Goal: Task Accomplishment & Management: Use online tool/utility

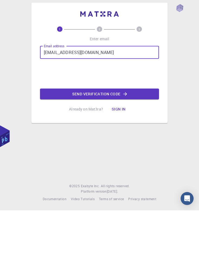
type input "tahayusuf6010@gmail.com"
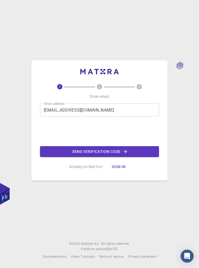
click at [115, 157] on button "Send verification code" at bounding box center [99, 151] width 119 height 11
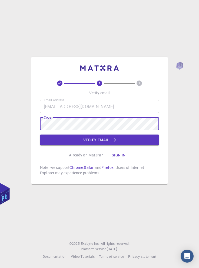
click at [107, 145] on button "Verify email" at bounding box center [99, 139] width 119 height 11
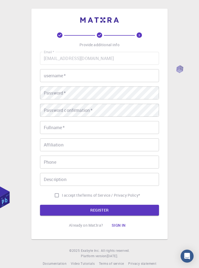
click at [41, 266] on footer "© 2025 Exabyte Inc. All rights reserved. Platform version 2025.7.24 . Documenta…" at bounding box center [99, 257] width 199 height 18
click at [105, 82] on input "username   *" at bounding box center [99, 75] width 119 height 13
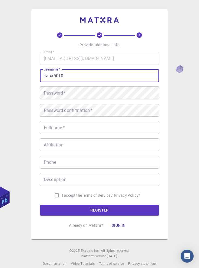
type input "Taha6010"
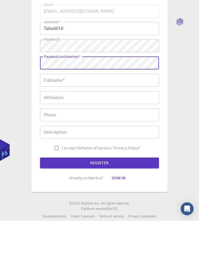
click at [112, 134] on input "Fullname   *" at bounding box center [99, 127] width 119 height 13
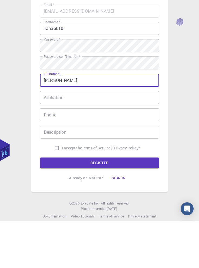
type input "[PERSON_NAME]"
click at [96, 151] on input "Affiliation" at bounding box center [99, 144] width 119 height 13
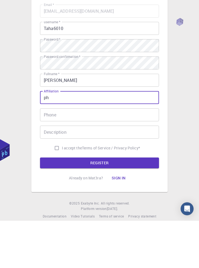
type input "p"
type input "With PhD"
click at [121, 168] on input "Phone" at bounding box center [99, 161] width 119 height 13
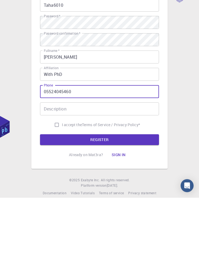
click at [44, 168] on input "05524045460" at bounding box center [99, 161] width 119 height 13
type input "+905524045460"
click at [73, 186] on input "Description" at bounding box center [99, 179] width 119 height 13
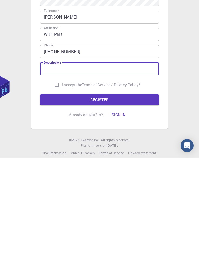
scroll to position [4, 0]
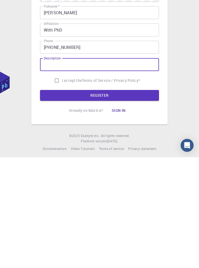
click at [137, 164] on input "+905524045460" at bounding box center [99, 157] width 119 height 13
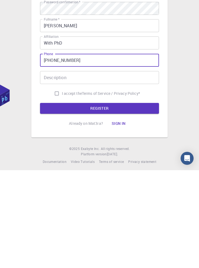
click at [52, 196] on input "I accept the Terms of Service / Privacy Policy *" at bounding box center [57, 191] width 10 height 10
checkbox input "true"
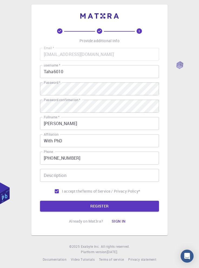
click at [103, 211] on button "REGISTER" at bounding box center [99, 206] width 119 height 11
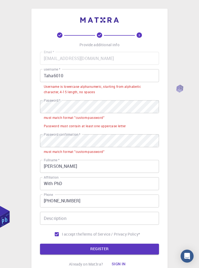
click at [45, 76] on input "Taha6010" at bounding box center [99, 75] width 119 height 13
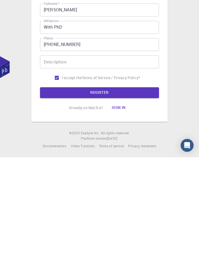
type input "taha6010"
click at [120, 203] on button "REGISTER" at bounding box center [99, 203] width 119 height 11
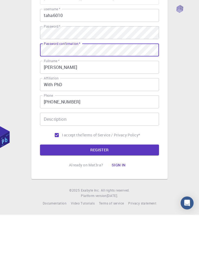
scroll to position [26, 0]
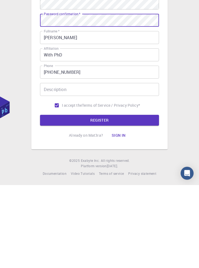
click at [125, 198] on button "REGISTER" at bounding box center [99, 203] width 119 height 11
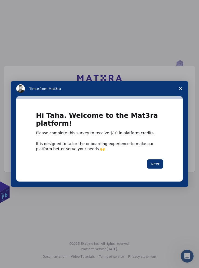
click at [156, 166] on button "Next" at bounding box center [155, 163] width 16 height 9
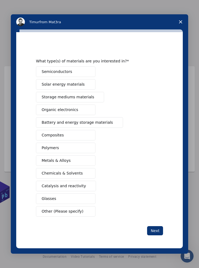
click at [79, 72] on button "Semiconductors" at bounding box center [65, 71] width 59 height 11
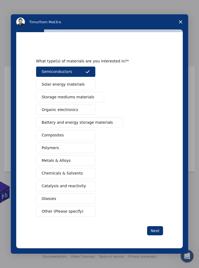
click at [84, 85] on button "Solar energy materials" at bounding box center [65, 84] width 59 height 11
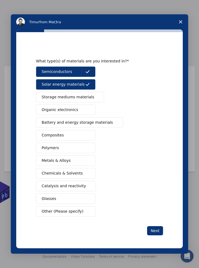
click at [81, 135] on button "Composites" at bounding box center [65, 135] width 59 height 11
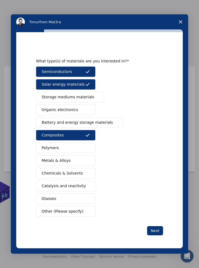
click at [159, 232] on button "Next" at bounding box center [155, 230] width 16 height 9
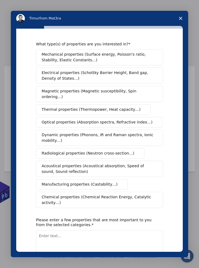
click at [122, 59] on span "Mechanical properties (Surface energy, Poisson's ratio, Stability, Elastic Cons…" at bounding box center [98, 57] width 113 height 11
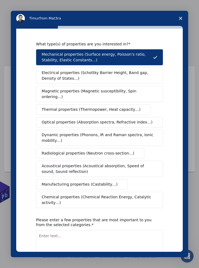
click at [121, 77] on span "Electrical properties (Schottky Barrier Height, Band gap, Density of States…)" at bounding box center [98, 75] width 112 height 11
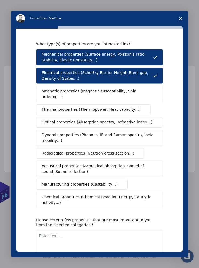
click at [116, 90] on span "Magnetic properties (Magnetic susceptibility, Spin ordering…)" at bounding box center [97, 93] width 111 height 11
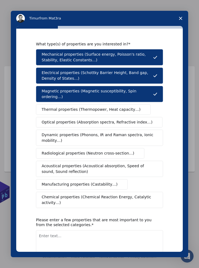
click at [116, 107] on span "Thermal properties (Thermopower, Heat capacity…)" at bounding box center [91, 110] width 99 height 6
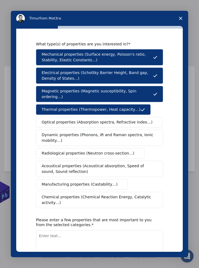
click at [115, 119] on span "Optical properties (Absorption spectra, Refractive index…)" at bounding box center [97, 122] width 111 height 6
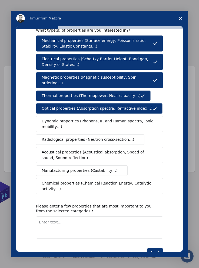
scroll to position [25, 0]
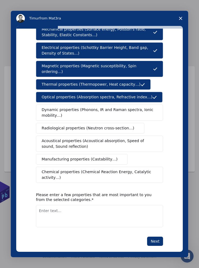
click at [88, 206] on textarea "Enter text..." at bounding box center [99, 216] width 127 height 22
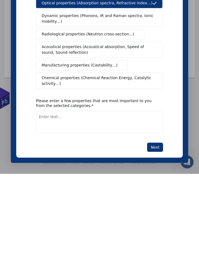
scroll to position [29, 0]
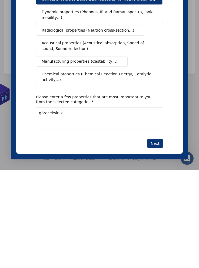
type textarea "göreceksiniz"
click at [65, 107] on textarea "El" at bounding box center [99, 118] width 127 height 22
type textarea "Electronic structure DoS Semiconductor band structure"
click at [157, 139] on button "Next" at bounding box center [155, 143] width 16 height 9
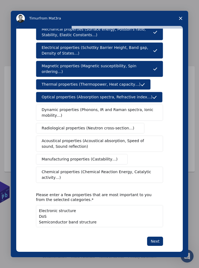
scroll to position [0, 0]
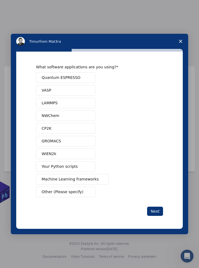
click at [84, 77] on button "Quantum ESPRESSO" at bounding box center [65, 77] width 59 height 11
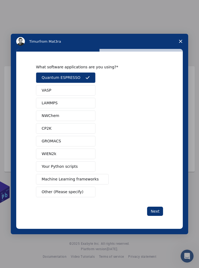
click at [157, 211] on button "Next" at bounding box center [155, 211] width 16 height 9
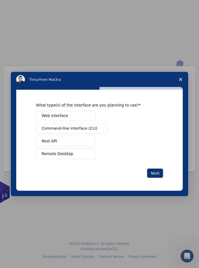
click at [84, 114] on button "Web interface" at bounding box center [65, 115] width 59 height 11
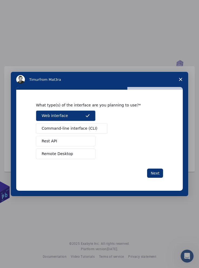
click at [155, 172] on button "Next" at bounding box center [155, 172] width 16 height 9
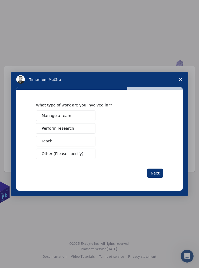
click at [80, 130] on button "Perform research" at bounding box center [65, 128] width 59 height 11
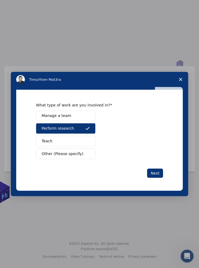
click at [159, 174] on button "Next" at bounding box center [155, 172] width 16 height 9
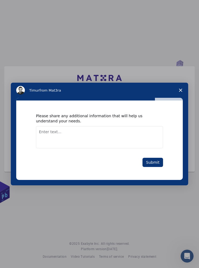
click at [156, 161] on button "Submit" at bounding box center [152, 162] width 21 height 9
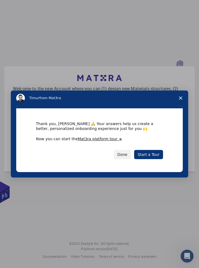
click at [153, 155] on link "Start a Tour" at bounding box center [148, 154] width 29 height 9
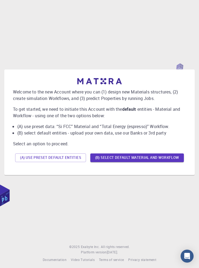
click at [53, 162] on button "(A) Use preset default entities" at bounding box center [50, 157] width 71 height 9
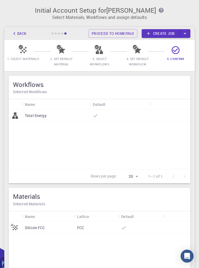
click at [168, 34] on link "Create job" at bounding box center [160, 33] width 38 height 9
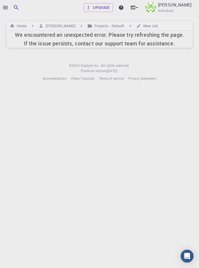
click at [18, 24] on h6 "Home" at bounding box center [21, 26] width 12 height 6
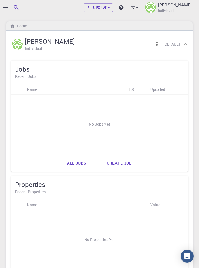
click at [11, 8] on button "button" at bounding box center [16, 7] width 11 height 11
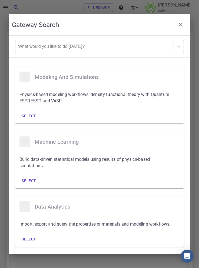
click at [181, 23] on icon "button" at bounding box center [180, 25] width 4 height 4
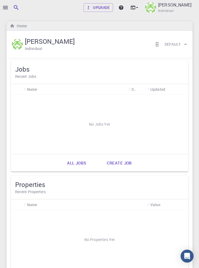
click at [2, 3] on div at bounding box center [99, 134] width 199 height 268
click at [7, 9] on icon "button" at bounding box center [5, 7] width 5 height 3
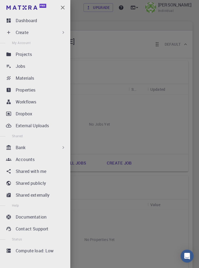
click at [48, 32] on div "Create" at bounding box center [41, 32] width 50 height 6
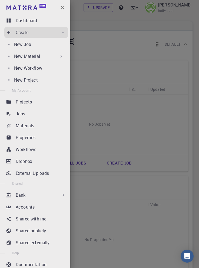
click at [29, 44] on p "New Job" at bounding box center [22, 44] width 17 height 6
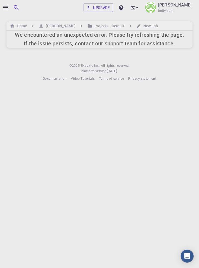
click at [58, 25] on h6 "[PERSON_NAME]" at bounding box center [59, 26] width 32 height 6
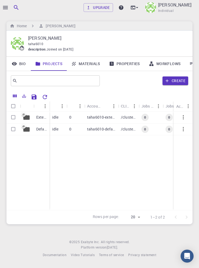
click at [42, 130] on p "Default" at bounding box center [41, 128] width 11 height 5
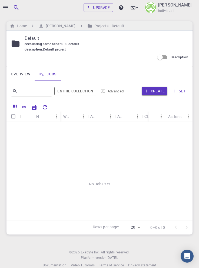
click at [5, 6] on icon "button" at bounding box center [5, 7] width 5 height 3
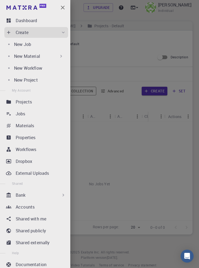
click at [46, 127] on div "Materials" at bounding box center [42, 125] width 52 height 6
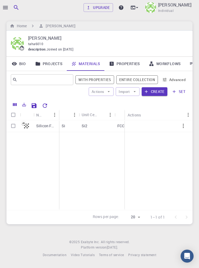
click at [6, 6] on icon "button" at bounding box center [5, 7] width 5 height 3
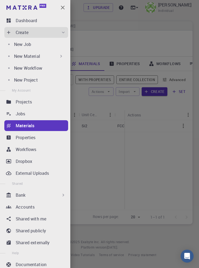
click at [125, 157] on div at bounding box center [99, 134] width 199 height 268
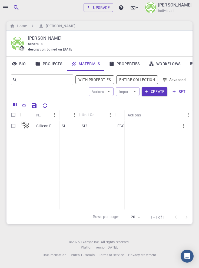
click at [168, 63] on link "Workflows" at bounding box center [164, 64] width 41 height 14
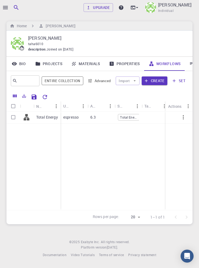
click at [191, 64] on icon at bounding box center [191, 63] width 5 height 5
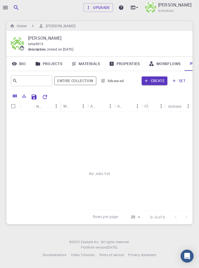
scroll to position [0, 18]
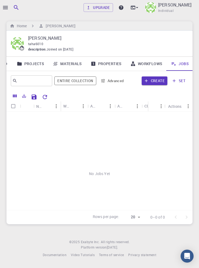
click at [157, 82] on button "Create" at bounding box center [154, 80] width 26 height 9
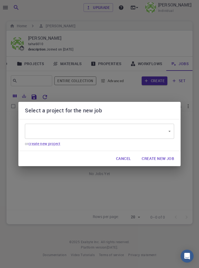
type input "ZxJcet8vbc5XKEE3Z"
click at [150, 134] on body "Upgrade Taha Yusuf Individual Home Taha Yusuf Taha Yusuf taha6010 description :…" at bounding box center [99, 134] width 199 height 268
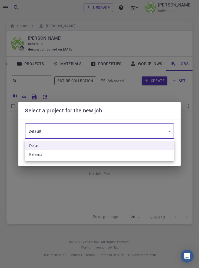
click at [144, 146] on li "Default" at bounding box center [99, 145] width 149 height 9
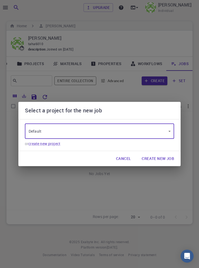
click at [161, 160] on button "Create New Job" at bounding box center [157, 158] width 41 height 11
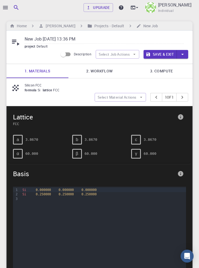
click at [90, 37] on input "New Job [DATE] 13:36 PM" at bounding box center [104, 39] width 159 height 9
type input "New"
click at [38, 40] on input "text" at bounding box center [104, 39] width 159 height 9
paste input "Silicon FCC"
click at [100, 72] on link "2. Workflow" at bounding box center [99, 71] width 62 height 14
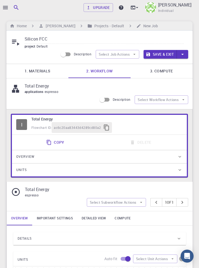
click at [72, 39] on input "Silicon FCC" at bounding box center [104, 39] width 159 height 9
type input "Silicon FCC (Total Energy)"
click at [165, 70] on link "3. Compute" at bounding box center [161, 71] width 62 height 14
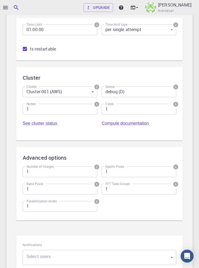
scroll to position [145, 0]
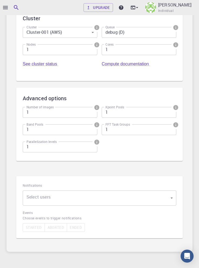
click at [120, 202] on body "Upgrade [PERSON_NAME] Individual Home [PERSON_NAME] Projects - Default New Job …" at bounding box center [99, 74] width 199 height 438
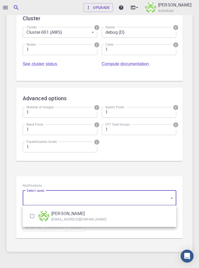
click at [35, 215] on input "checkbox" at bounding box center [32, 216] width 10 height 10
checkbox input "true"
type input "[object Object]"
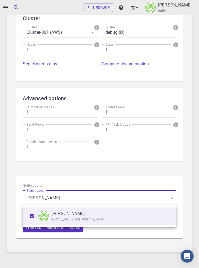
click at [135, 238] on div at bounding box center [99, 134] width 199 height 268
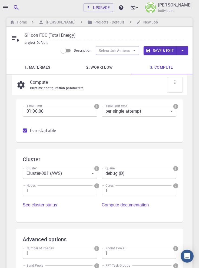
scroll to position [0, 0]
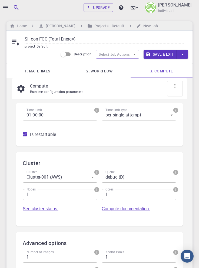
click at [161, 53] on button "Save & Exit" at bounding box center [159, 54] width 33 height 9
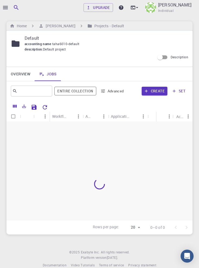
click at [5, 8] on icon "button" at bounding box center [5, 7] width 5 height 3
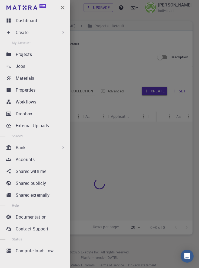
click at [33, 67] on div "Jobs" at bounding box center [42, 66] width 52 height 6
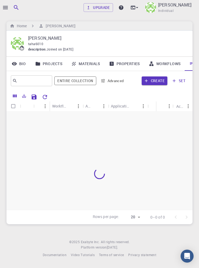
scroll to position [0, 18]
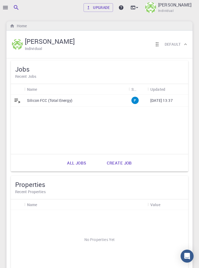
click at [60, 99] on p "Silicon FCC (Total Energy)" at bounding box center [49, 100] width 45 height 5
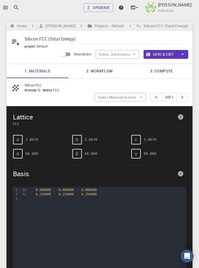
click at [106, 73] on link "2. Workflow" at bounding box center [99, 71] width 62 height 14
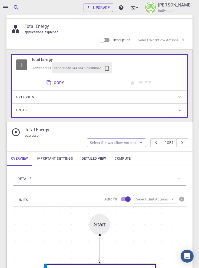
click at [79, 177] on div "Details" at bounding box center [97, 178] width 158 height 9
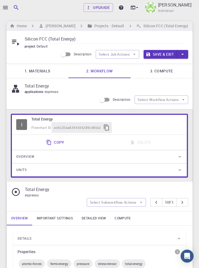
click at [168, 72] on link "3. Compute" at bounding box center [161, 71] width 62 height 14
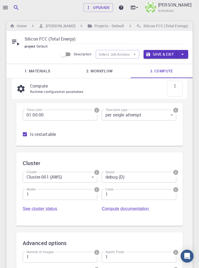
click at [141, 26] on h6 "Silicon FCC (Total Energy)" at bounding box center [164, 26] width 47 height 6
click at [4, 8] on div at bounding box center [99, 134] width 199 height 268
click at [5, 8] on icon "button" at bounding box center [5, 7] width 6 height 6
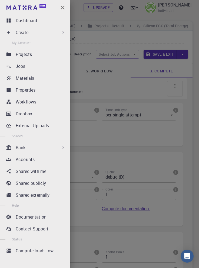
click at [41, 67] on div "Jobs" at bounding box center [42, 66] width 52 height 6
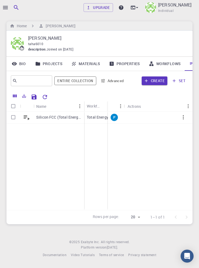
scroll to position [0, 18]
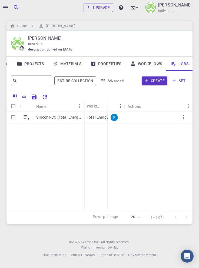
click at [183, 117] on icon "button" at bounding box center [182, 117] width 1 height 4
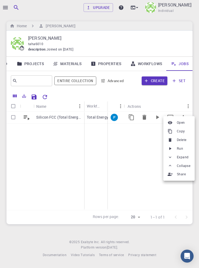
click at [182, 149] on span "Run" at bounding box center [180, 148] width 6 height 5
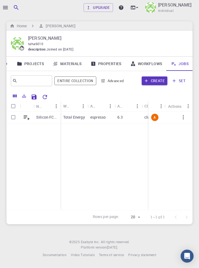
click at [42, 116] on p "Silicon FCC (Total Energy)" at bounding box center [47, 116] width 22 height 5
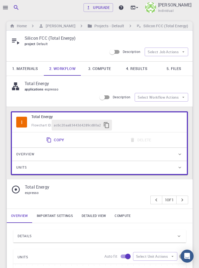
click at [134, 70] on link "4. Results" at bounding box center [136, 69] width 37 height 14
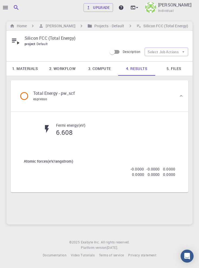
click at [28, 68] on link "1. Materials" at bounding box center [24, 69] width 37 height 14
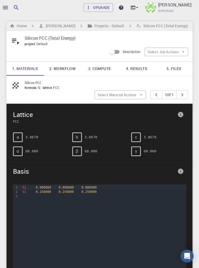
click at [136, 69] on link "4. Results" at bounding box center [136, 69] width 37 height 14
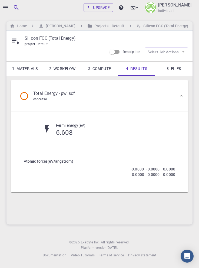
click at [148, 25] on h6 "Silicon FCC (Total Energy)" at bounding box center [164, 26] width 47 height 6
click at [6, 8] on icon "button" at bounding box center [5, 7] width 6 height 6
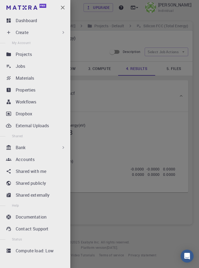
click at [43, 65] on div "Jobs" at bounding box center [42, 66] width 52 height 6
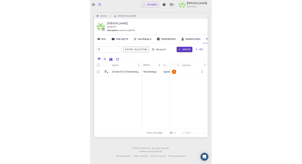
scroll to position [0, 18]
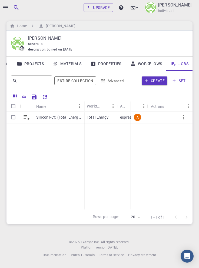
click at [5, 8] on icon "button" at bounding box center [5, 7] width 6 height 6
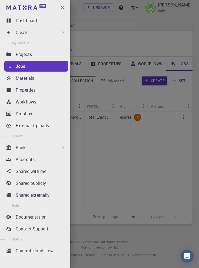
click at [21, 101] on p "Workflows" at bounding box center [26, 102] width 21 height 6
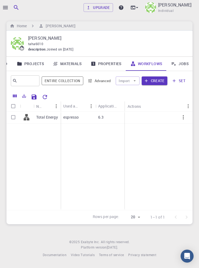
click at [100, 245] on div "© 2025 Exabyte Inc. All rights reserved." at bounding box center [99, 241] width 60 height 5
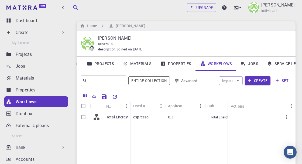
click at [198, 119] on span "Total Energy" at bounding box center [220, 117] width 23 height 5
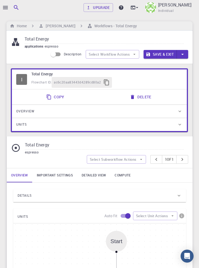
click at [6, 8] on icon "button" at bounding box center [5, 7] width 6 height 6
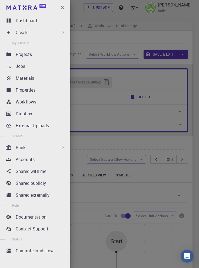
click at [48, 103] on div "Workflows" at bounding box center [42, 102] width 52 height 6
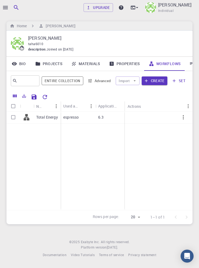
click at [189, 65] on icon at bounding box center [191, 63] width 5 height 5
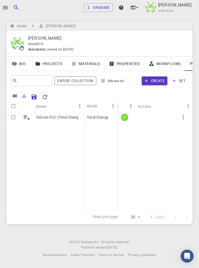
scroll to position [0, 18]
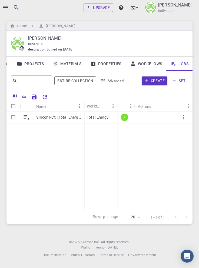
click at [53, 119] on p "Silicon FCC (Total Energy)" at bounding box center [58, 116] width 45 height 5
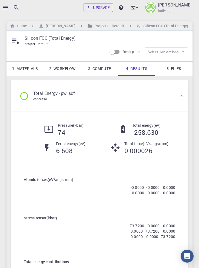
click at [7, 7] on icon "button" at bounding box center [5, 7] width 5 height 3
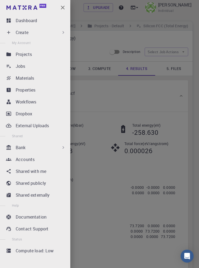
click at [57, 148] on div "Bank" at bounding box center [41, 147] width 50 height 6
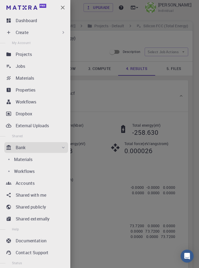
click at [33, 170] on p "Workflows" at bounding box center [24, 171] width 21 height 6
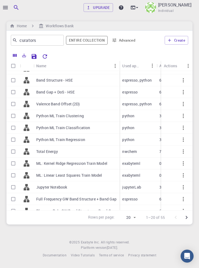
scroll to position [72, 0]
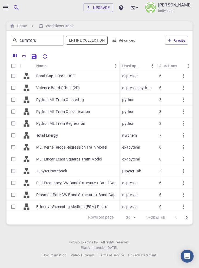
click at [186, 221] on icon "Go to next page" at bounding box center [186, 217] width 6 height 6
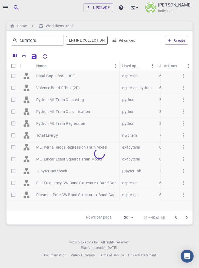
scroll to position [0, 0]
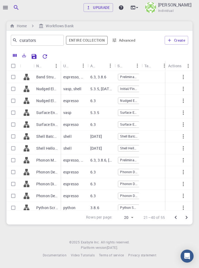
click at [186, 221] on icon "Go to next page" at bounding box center [186, 217] width 6 height 6
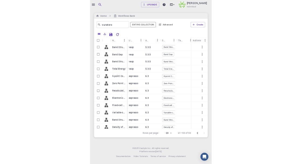
scroll to position [13, 0]
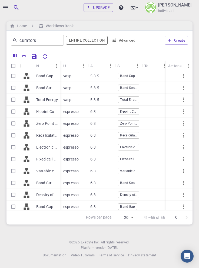
click at [108, 245] on span "All rights reserved." at bounding box center [115, 241] width 29 height 5
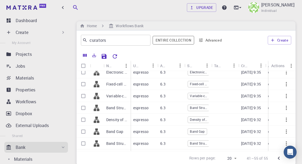
scroll to position [98, 0]
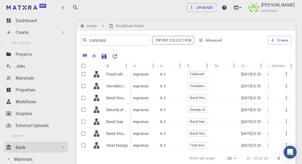
click at [198, 66] on icon "Menu" at bounding box center [207, 66] width 1 height 4
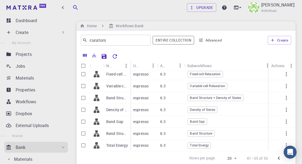
click at [83, 97] on input "Select row" at bounding box center [83, 98] width 10 height 10
checkbox input "true"
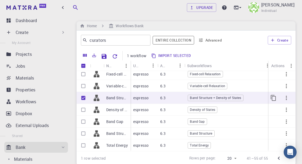
click at [82, 86] on input "Select row" at bounding box center [83, 86] width 10 height 10
checkbox input "true"
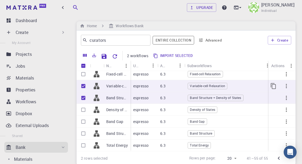
click at [180, 53] on button "Import selected" at bounding box center [174, 56] width 44 height 9
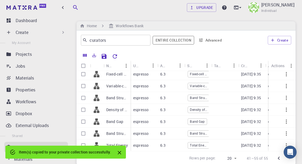
checkbox input "false"
click at [121, 156] on icon "Close" at bounding box center [120, 153] width 6 height 6
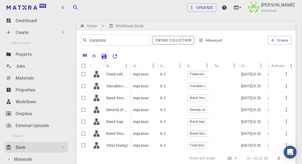
click at [42, 101] on div "Workflows" at bounding box center [42, 102] width 52 height 6
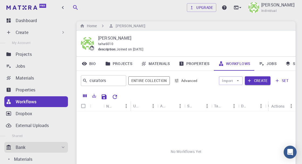
click at [113, 80] on input "curators" at bounding box center [101, 81] width 28 height 8
click at [109, 80] on input "curators" at bounding box center [101, 81] width 28 height 8
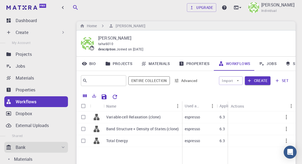
click at [198, 23] on div "Home Taha Yusuf" at bounding box center [186, 25] width 219 height 9
click at [198, 26] on div "Home Taha Yusuf" at bounding box center [186, 25] width 219 height 9
click at [40, 66] on div "Jobs" at bounding box center [42, 66] width 52 height 6
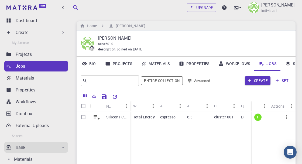
click at [198, 81] on button "Create" at bounding box center [258, 80] width 26 height 9
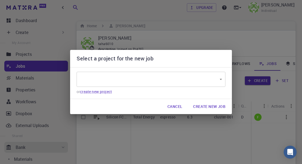
type input "ZxJcet8vbc5XKEE3Z"
click at [198, 105] on button "Create New Job" at bounding box center [209, 106] width 41 height 11
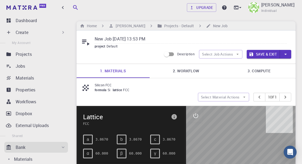
click at [161, 39] on input "New Job Sep 6, 2025, 13:53 PM" at bounding box center [191, 39] width 192 height 9
type input "New"
paste input "Silicon FCC"
click at [198, 39] on input "Silicon FCC" at bounding box center [191, 39] width 192 height 9
click at [198, 37] on input "Silicon FCC" at bounding box center [191, 39] width 192 height 9
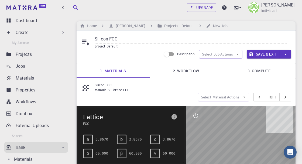
type input "Silicon FCC"
click at [198, 44] on div "project Default" at bounding box center [191, 46] width 192 height 5
click at [188, 70] on link "2. Workflow" at bounding box center [186, 71] width 73 height 14
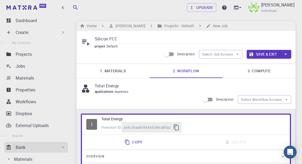
click at [102, 86] on p "Total Energy" at bounding box center [191, 86] width 192 height 6
click at [198, 54] on icon "button" at bounding box center [238, 54] width 2 height 1
click at [198, 82] on span "Select workflow" at bounding box center [225, 82] width 25 height 5
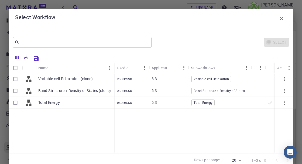
click at [15, 90] on input "Select row" at bounding box center [15, 91] width 10 height 10
checkbox input "true"
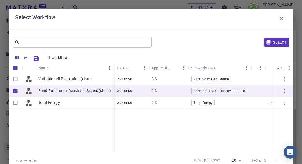
click at [198, 44] on button "Select" at bounding box center [276, 42] width 25 height 9
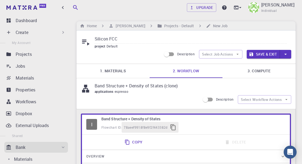
click at [102, 86] on p "Band Structure + Density of States (clone)" at bounding box center [191, 86] width 192 height 6
copy p "Band Structure + Density of States"
paste input "Band Structure + Density of States"
click at [119, 39] on input "Silicon FCCBand Structure + Density of States" at bounding box center [191, 39] width 192 height 9
type input "Silicon FCC Band Structure + Density of States"
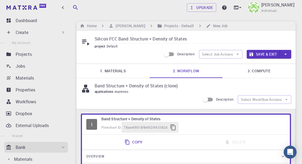
click at [198, 72] on link "3. Compute" at bounding box center [259, 71] width 73 height 14
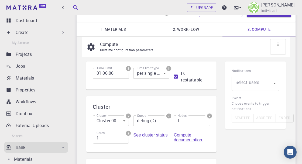
scroll to position [41, 0]
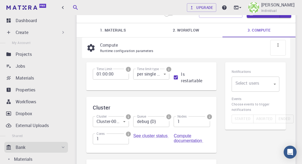
click at [198, 86] on body "Free Dashboard Create New Job New Material Create Material Upload File Import f…" at bounding box center [151, 115] width 302 height 312
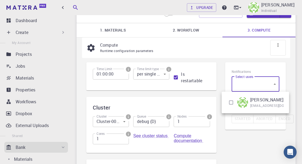
click at [198, 104] on input "checkbox" at bounding box center [231, 102] width 10 height 10
checkbox input "true"
type input "[object Object]"
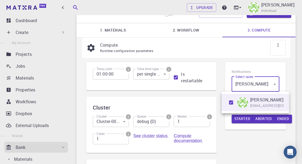
click at [198, 140] on div at bounding box center [151, 82] width 302 height 164
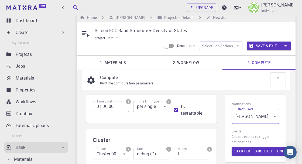
scroll to position [0, 0]
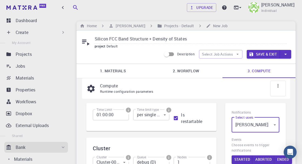
click at [198, 54] on button "Save & Exit" at bounding box center [263, 54] width 33 height 9
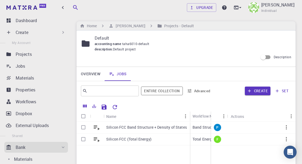
click at [198, 129] on icon "button" at bounding box center [286, 127] width 1 height 4
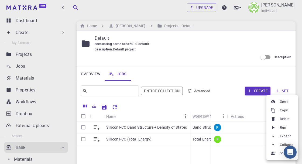
click at [198, 128] on span "Run" at bounding box center [283, 127] width 6 height 5
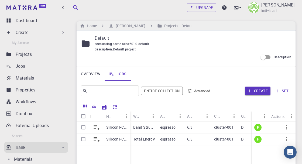
click at [117, 126] on p "Silicon FCC Band Structure + Density of States" at bounding box center [117, 127] width 22 height 5
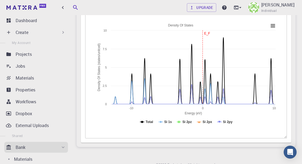
scroll to position [889, 0]
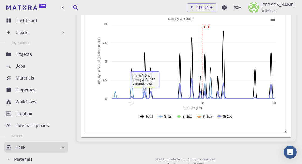
click at [151, 87] on icon at bounding box center [193, 89] width 167 height 20
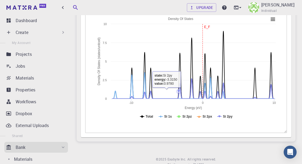
click at [179, 80] on icon at bounding box center [193, 89] width 167 height 20
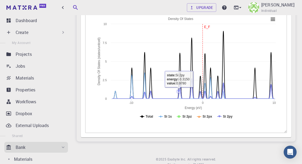
click at [181, 90] on icon at bounding box center [178, 91] width 3 height 3
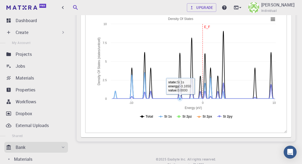
click at [180, 91] on icon at bounding box center [193, 89] width 167 height 20
click at [193, 89] on icon at bounding box center [193, 89] width 167 height 20
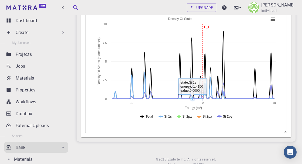
click at [192, 59] on icon at bounding box center [193, 65] width 167 height 68
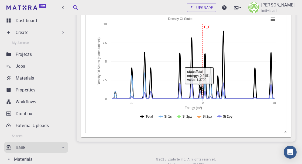
click at [192, 79] on icon at bounding box center [192, 79] width 0 height 0
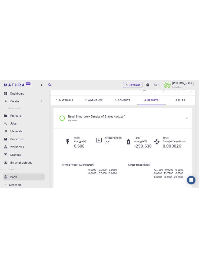
scroll to position [0, 0]
